Goal: Task Accomplishment & Management: Manage account settings

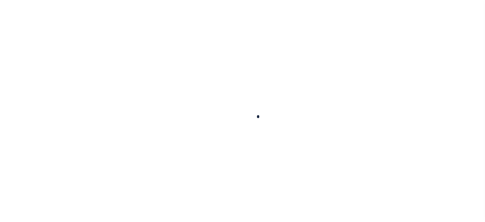
select select "200"
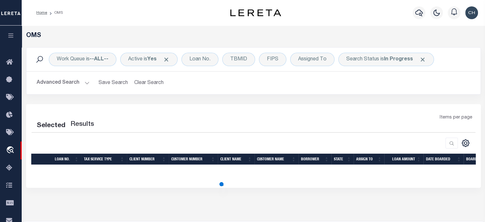
select select "200"
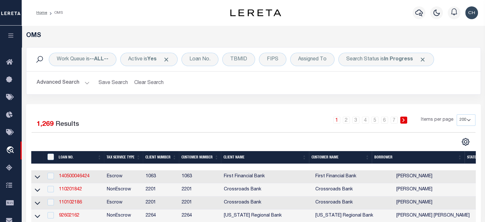
drag, startPoint x: 114, startPoint y: 114, endPoint x: 70, endPoint y: 83, distance: 54.6
click at [86, 56] on div "Work Queue is --ALL--" at bounding box center [83, 59] width 68 height 13
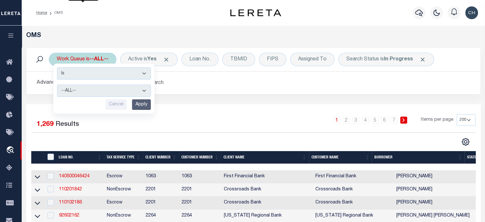
click at [89, 86] on select "--ALL-- factRSystems General ThoughtFocus" at bounding box center [104, 91] width 94 height 12
select select "FAC"
click at [57, 85] on select "--ALL-- factRSystems General ThoughtFocus" at bounding box center [104, 91] width 94 height 12
click at [139, 102] on input "Apply" at bounding box center [141, 104] width 19 height 11
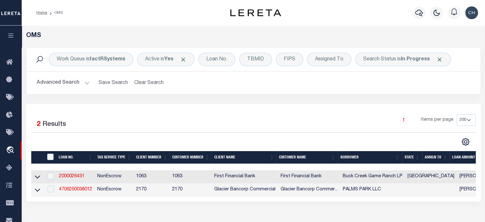
click at [110, 116] on div "Selected 2 Results" at bounding box center [84, 123] width 104 height 18
click at [59, 83] on button "Advanced Search" at bounding box center [63, 83] width 53 height 12
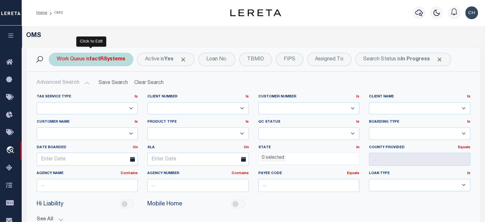
click at [92, 60] on b "factRSystems" at bounding box center [108, 59] width 36 height 5
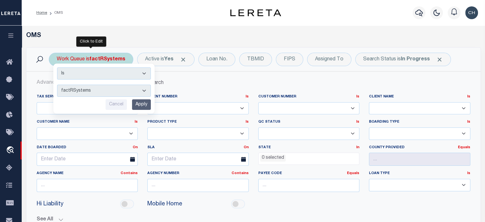
click at [94, 88] on select "--ALL-- factRSystems General ThoughtFocus" at bounding box center [104, 91] width 94 height 12
select select "THF"
click at [57, 85] on select "--ALL-- factRSystems General ThoughtFocus" at bounding box center [104, 91] width 94 height 12
click at [142, 102] on input "Apply" at bounding box center [141, 104] width 19 height 11
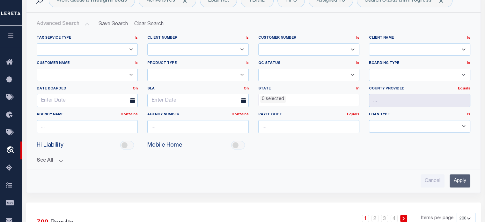
scroll to position [32, 0]
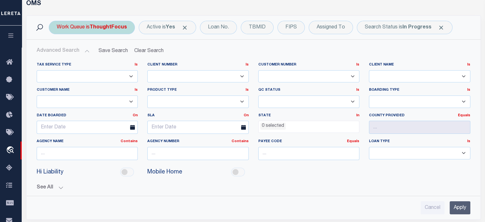
click at [79, 29] on div "Work Queue is ThoughtFocus" at bounding box center [92, 27] width 86 height 13
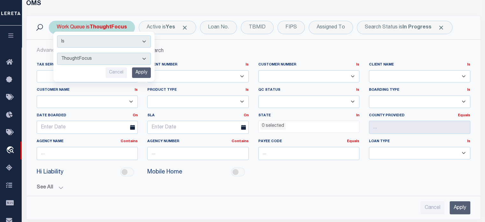
click at [94, 56] on select "--ALL-- factRSystems General ThoughtFocus" at bounding box center [104, 59] width 94 height 12
select select "FAC"
click at [57, 53] on select "--ALL-- factRSystems General ThoughtFocus" at bounding box center [104, 59] width 94 height 12
click at [138, 70] on input "Apply" at bounding box center [141, 72] width 19 height 11
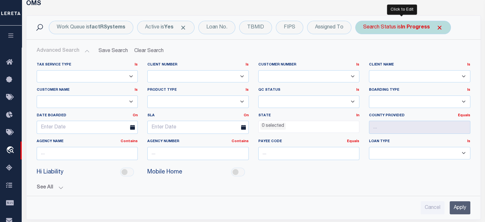
click at [370, 32] on div "Search Status is In Progress" at bounding box center [403, 27] width 96 height 13
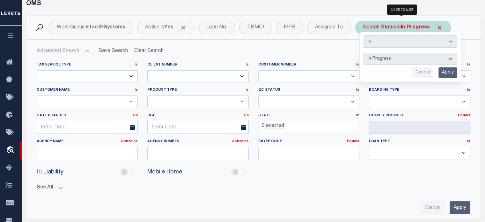
click at [384, 55] on select "Automated Search Bad Parcel Complete Duplicate Parcel High Dollar Reporting In …" at bounding box center [411, 59] width 94 height 12
select select "RD"
click at [364, 53] on select "Automated Search Bad Parcel Complete Duplicate Parcel High Dollar Reporting In …" at bounding box center [411, 59] width 94 height 12
click at [445, 74] on input "Apply" at bounding box center [447, 72] width 19 height 11
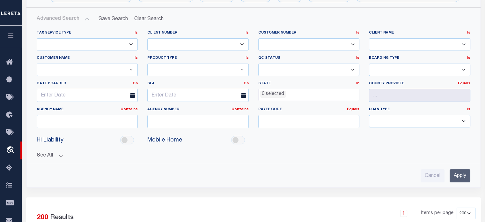
scroll to position [0, 0]
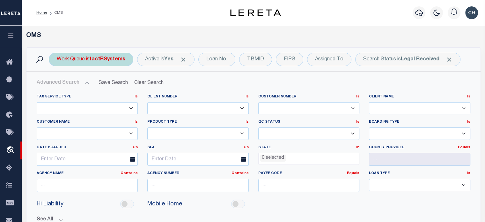
click at [92, 63] on div "Work Queue is factRSystems" at bounding box center [91, 59] width 85 height 13
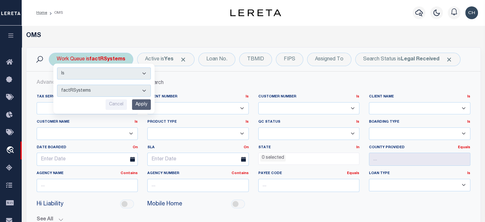
click at [99, 88] on select "--ALL-- factRSystems General ThoughtFocus" at bounding box center [104, 91] width 94 height 12
select select "THF"
click at [57, 85] on select "--ALL-- factRSystems General ThoughtFocus" at bounding box center [104, 91] width 94 height 12
click at [134, 104] on input "Apply" at bounding box center [141, 104] width 19 height 11
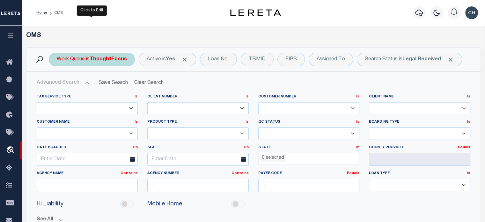
click at [106, 62] on b "ThoughtFocus" at bounding box center [108, 59] width 37 height 5
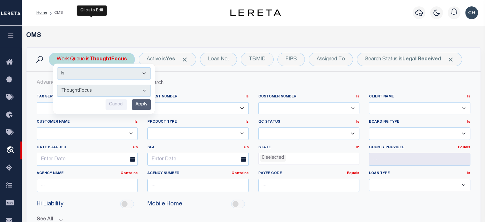
click at [109, 88] on select "--ALL-- factRSystems General ThoughtFocus" at bounding box center [104, 91] width 94 height 12
select select "FAC_GEN_THF"
click at [57, 85] on select "--ALL-- factRSystems General ThoughtFocus" at bounding box center [104, 91] width 94 height 12
click at [146, 104] on input "Apply" at bounding box center [141, 104] width 19 height 11
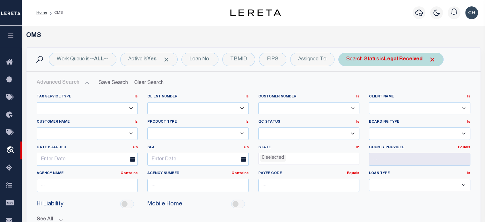
click at [358, 63] on div "Search Status is Legal Received" at bounding box center [390, 59] width 105 height 13
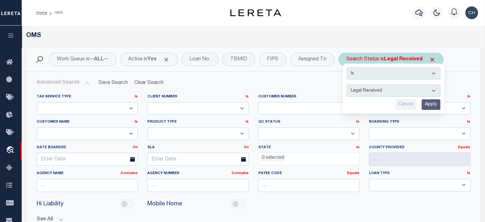
click at [369, 89] on select "Automated Search Bad Parcel Complete Duplicate Parcel High Dollar Reporting In …" at bounding box center [394, 91] width 94 height 12
select select "QC"
click at [425, 103] on input "Apply" at bounding box center [431, 104] width 19 height 11
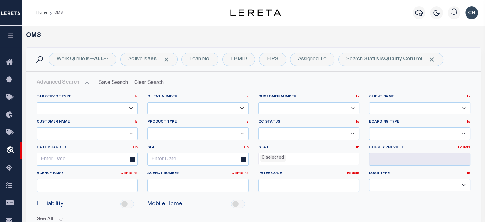
click at [316, 87] on h2 "Advanced Search Save Search Clear Search tblSearchTopScreen_dynamictable_____De…" at bounding box center [254, 83] width 444 height 12
click at [88, 68] on div "Work Queue is --ALL-- Active is Yes Loan No. TBMID FIPS Assigned To Search Stat…" at bounding box center [253, 60] width 454 height 24
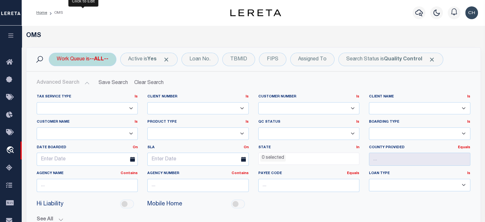
click at [88, 64] on div "Work Queue is --ALL--" at bounding box center [83, 59] width 68 height 13
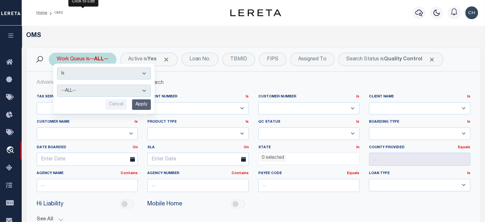
click at [100, 87] on select "--ALL-- factRSystems General ThoughtFocus" at bounding box center [104, 91] width 94 height 12
select select "FAC"
click at [57, 85] on select "--ALL-- factRSystems General ThoughtFocus" at bounding box center [104, 91] width 94 height 12
click at [147, 104] on input "Apply" at bounding box center [141, 104] width 19 height 11
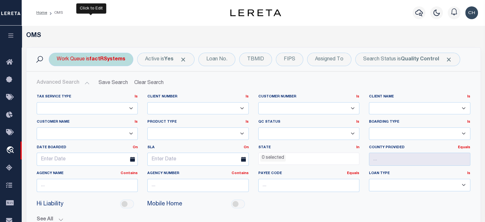
click at [98, 63] on div "Work Queue is factRSystems" at bounding box center [91, 59] width 85 height 13
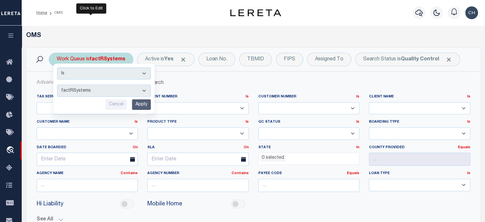
click at [102, 94] on select "--ALL-- factRSystems General ThoughtFocus" at bounding box center [104, 91] width 94 height 12
select select "THF"
click at [57, 85] on select "--ALL-- factRSystems General ThoughtFocus" at bounding box center [104, 91] width 94 height 12
click at [135, 102] on input "Apply" at bounding box center [141, 104] width 19 height 11
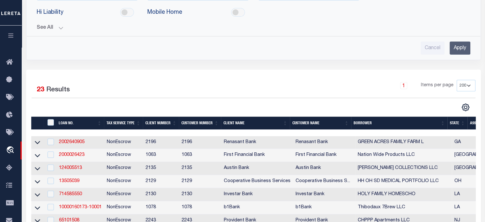
scroll to position [64, 0]
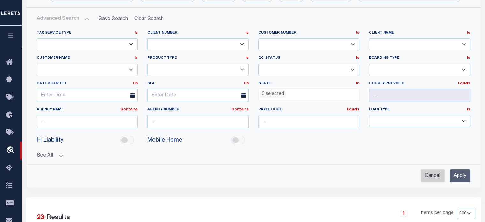
click at [425, 176] on input "Cancel" at bounding box center [433, 175] width 24 height 13
checkbox input "true"
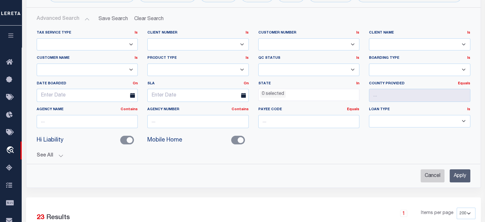
checkbox input "false"
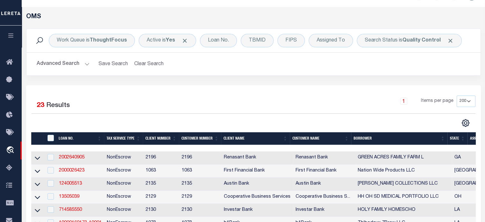
scroll to position [0, 0]
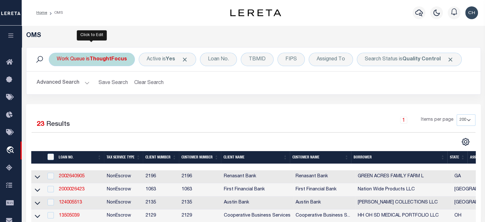
click at [109, 63] on div "Work Queue is ThoughtFocus" at bounding box center [92, 59] width 86 height 13
select select "THF"
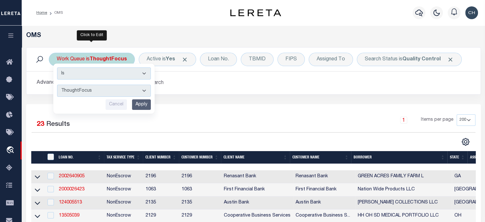
click at [114, 103] on input "Cancel" at bounding box center [116, 104] width 21 height 11
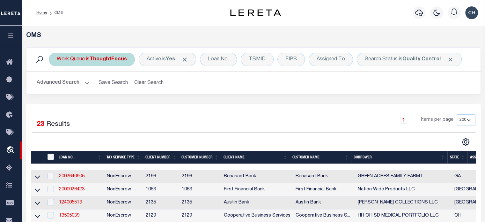
click at [469, 14] on img "button" at bounding box center [471, 12] width 13 height 13
click at [459, 42] on link "Sign out" at bounding box center [455, 45] width 50 height 11
